Goal: Transaction & Acquisition: Purchase product/service

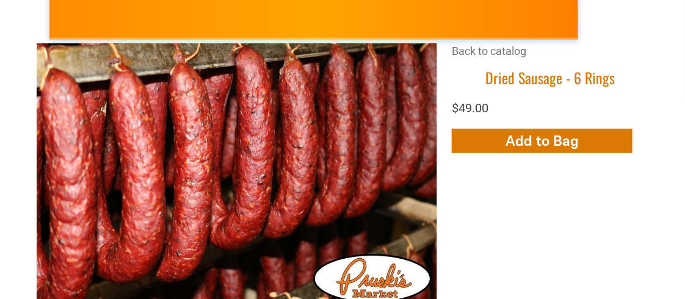
scroll to position [267, 0]
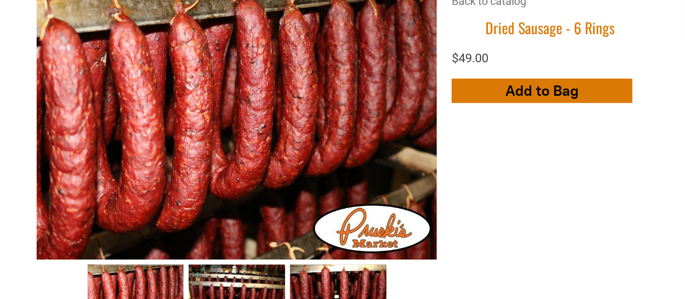
click at [560, 93] on span "Add to Bag" at bounding box center [542, 91] width 73 height 18
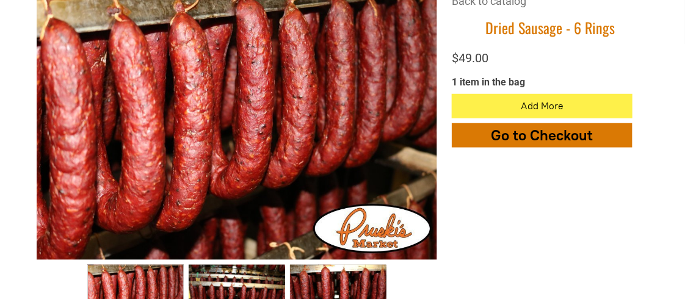
click at [556, 134] on span "Go to Checkout" at bounding box center [543, 135] width 102 height 18
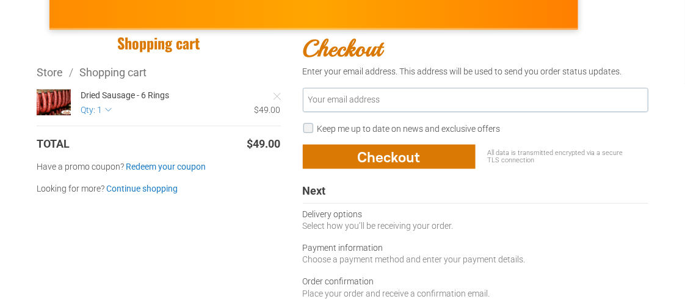
scroll to position [244, 0]
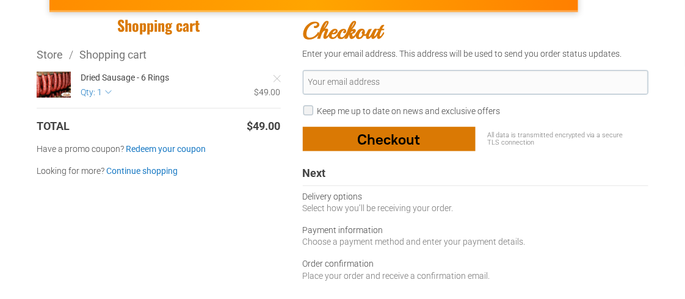
click at [409, 136] on div "button" at bounding box center [390, 139] width 172 height 23
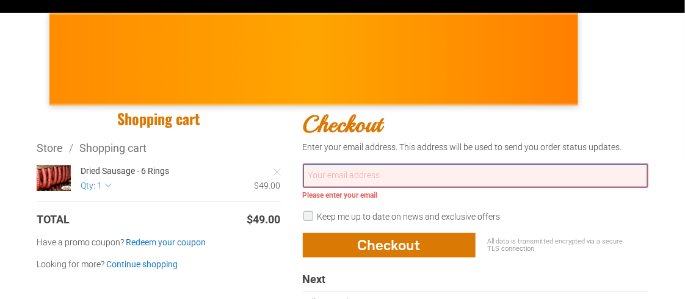
scroll to position [122, 0]
